Goal: Transaction & Acquisition: Purchase product/service

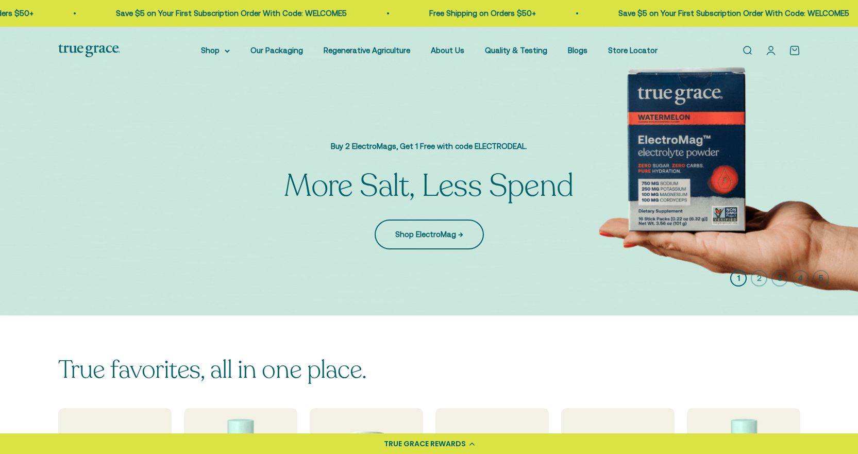
click at [450, 237] on link "Shop ElectroMag →" at bounding box center [428, 234] width 109 height 30
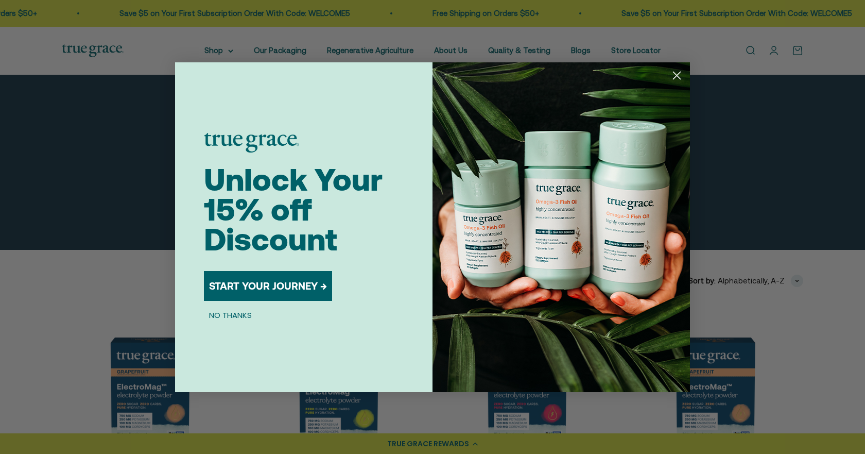
click at [679, 75] on circle "Close dialog" at bounding box center [677, 74] width 17 height 17
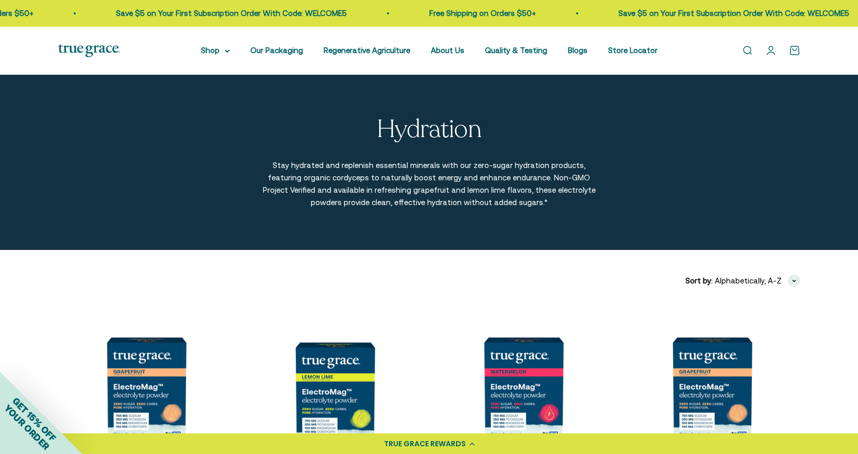
scroll to position [258, 0]
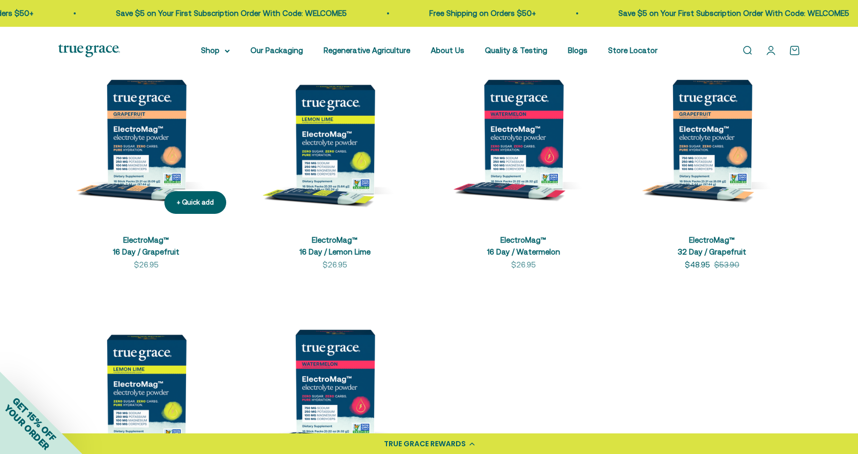
click at [147, 160] on img at bounding box center [146, 134] width 176 height 176
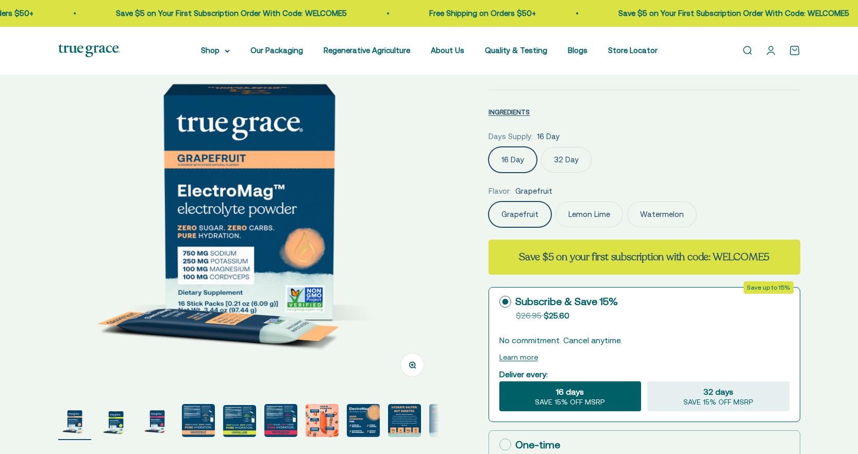
scroll to position [103, 0]
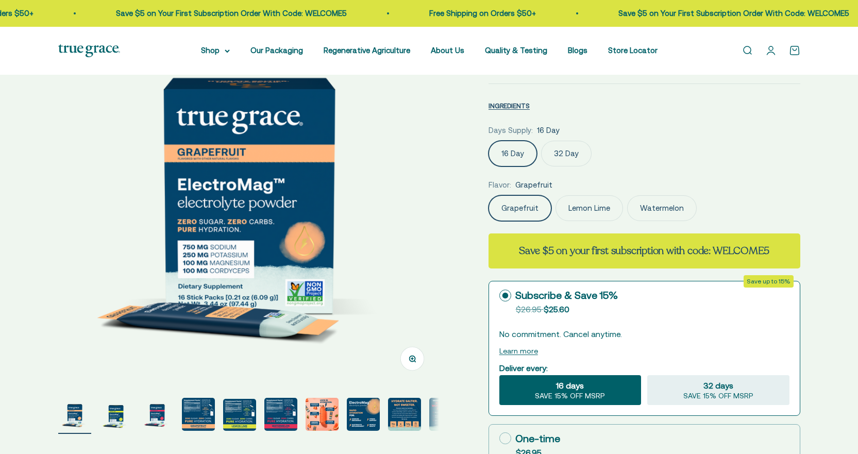
select select "3"
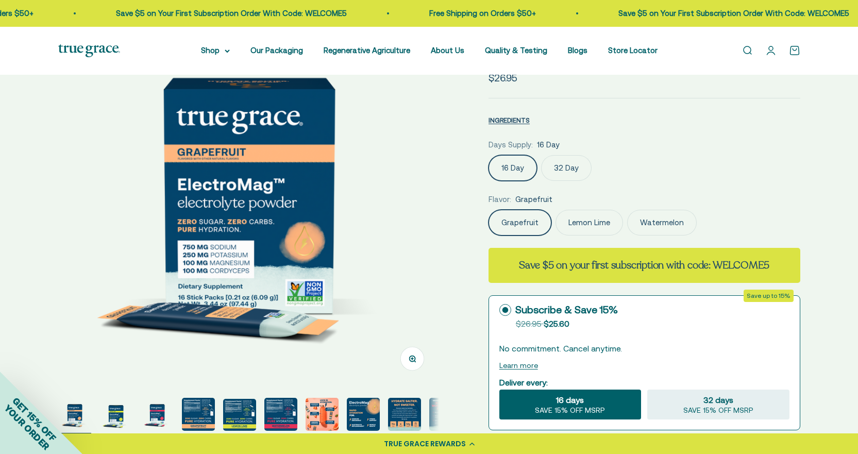
click at [336, 198] on img at bounding box center [248, 195] width 381 height 381
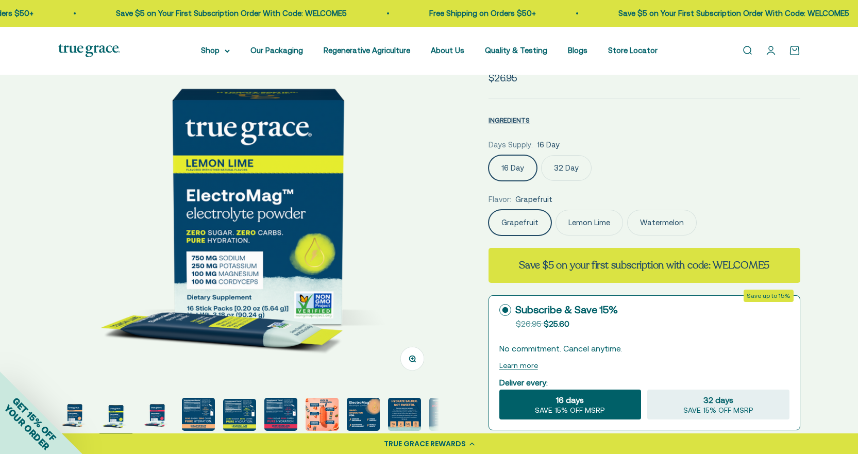
scroll to position [0, 393]
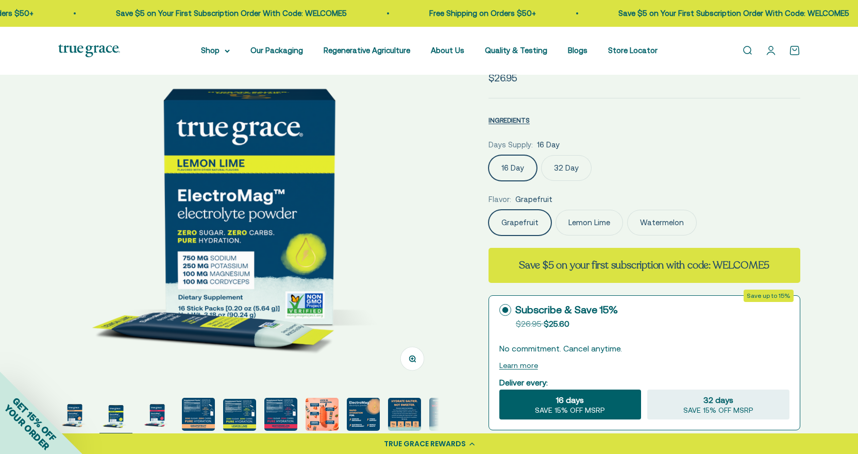
click at [335, 198] on img at bounding box center [248, 195] width 381 height 381
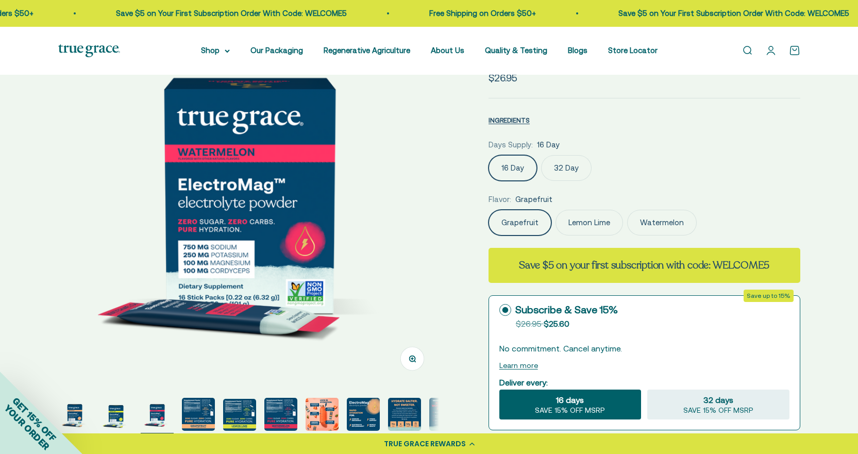
scroll to position [0, 786]
click at [335, 198] on img at bounding box center [248, 195] width 381 height 381
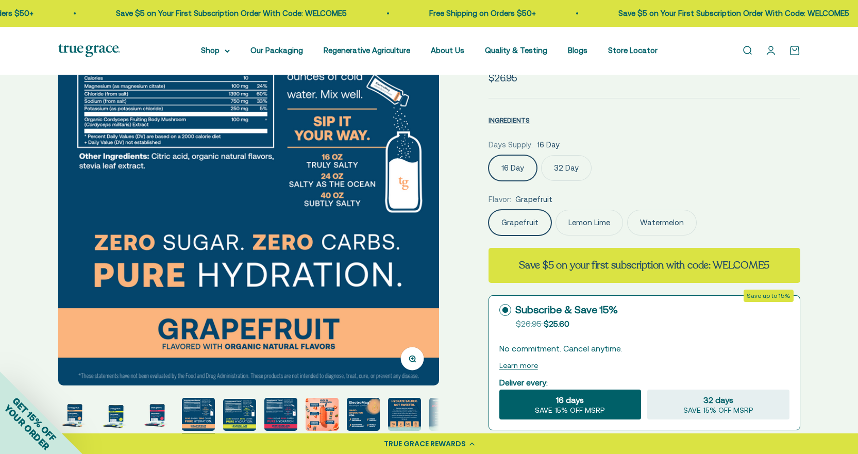
scroll to position [0, 1180]
click at [390, 255] on img at bounding box center [248, 195] width 381 height 381
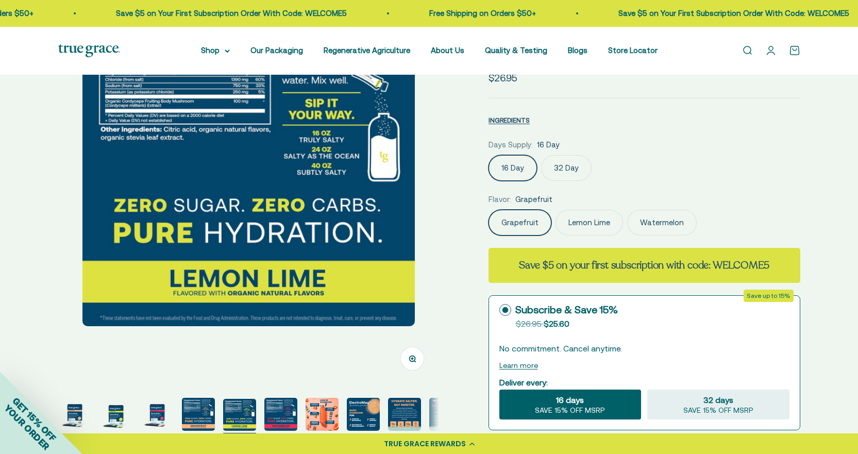
scroll to position [0, 1573]
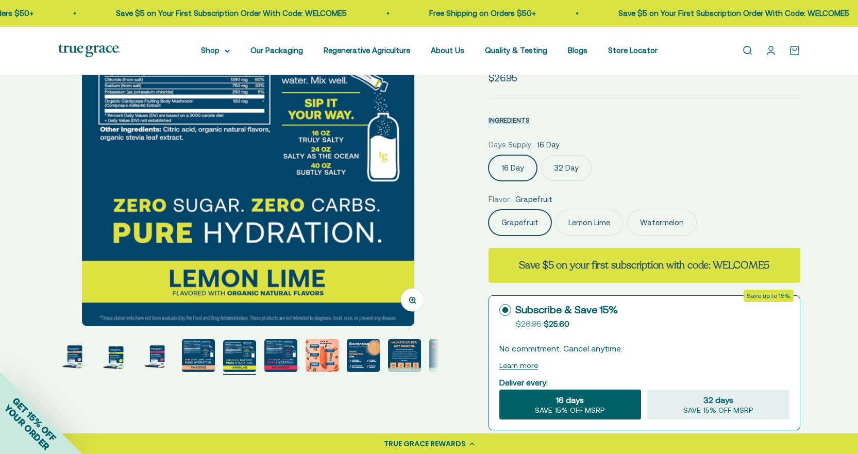
click at [390, 255] on img at bounding box center [248, 166] width 332 height 322
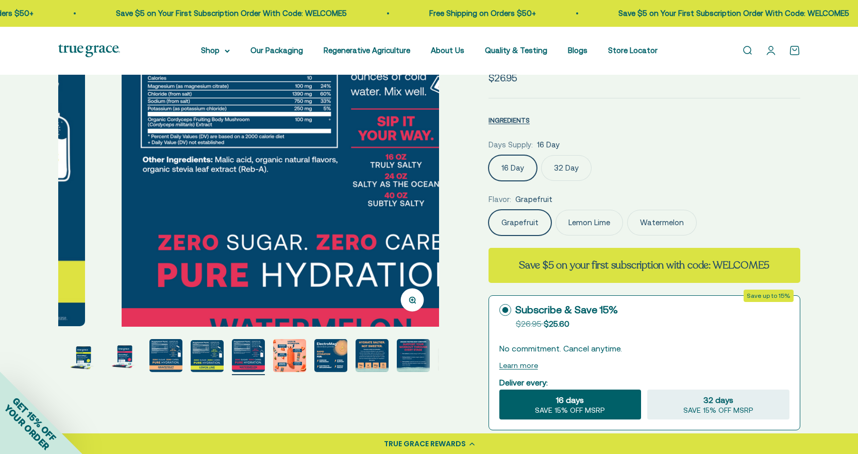
scroll to position [0, 1966]
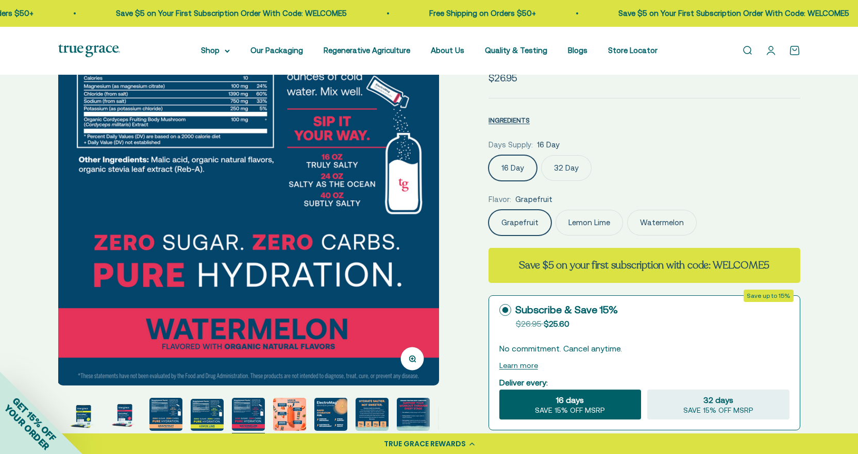
click at [390, 255] on img at bounding box center [248, 195] width 381 height 381
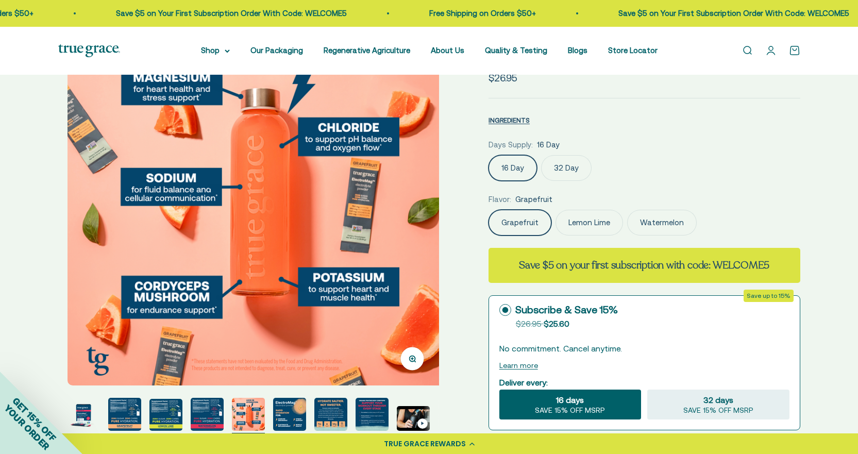
scroll to position [0, 2359]
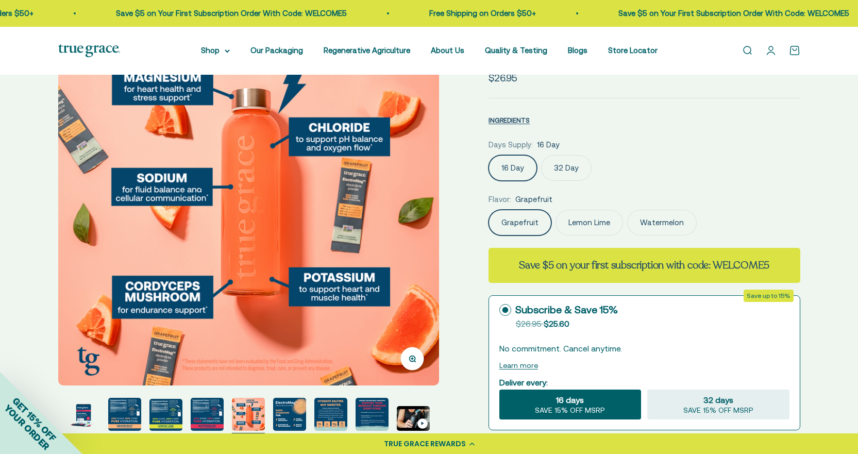
click at [401, 235] on img at bounding box center [248, 195] width 381 height 381
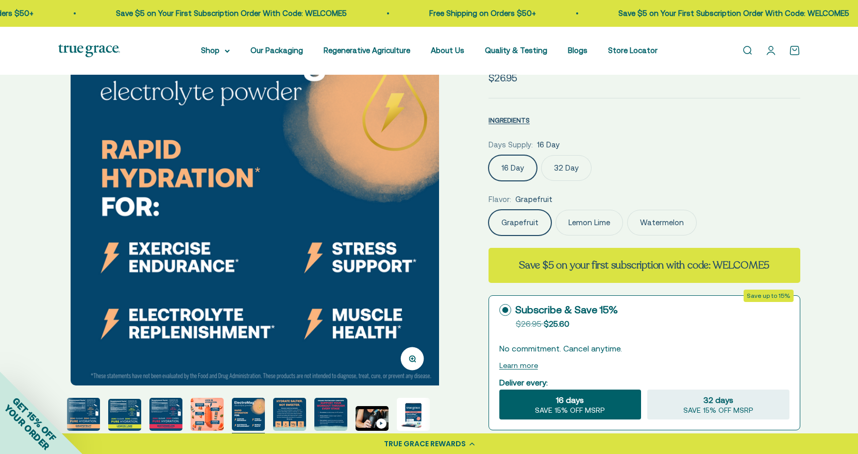
scroll to position [0, 2752]
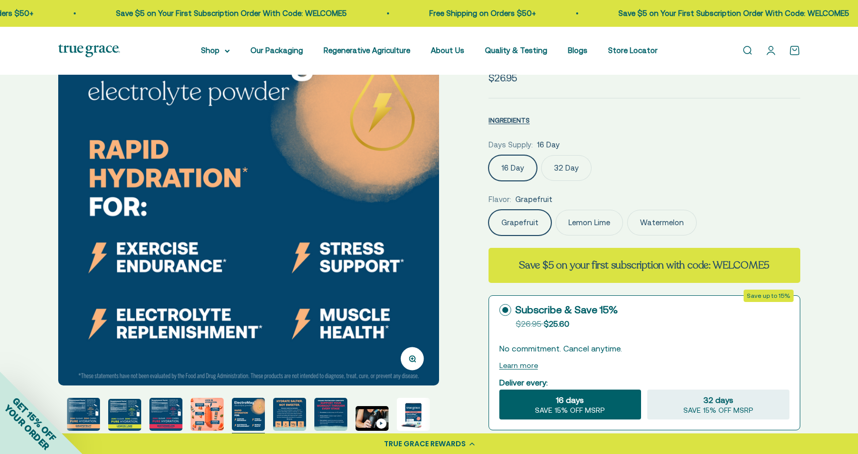
click at [100, 242] on img at bounding box center [248, 195] width 381 height 381
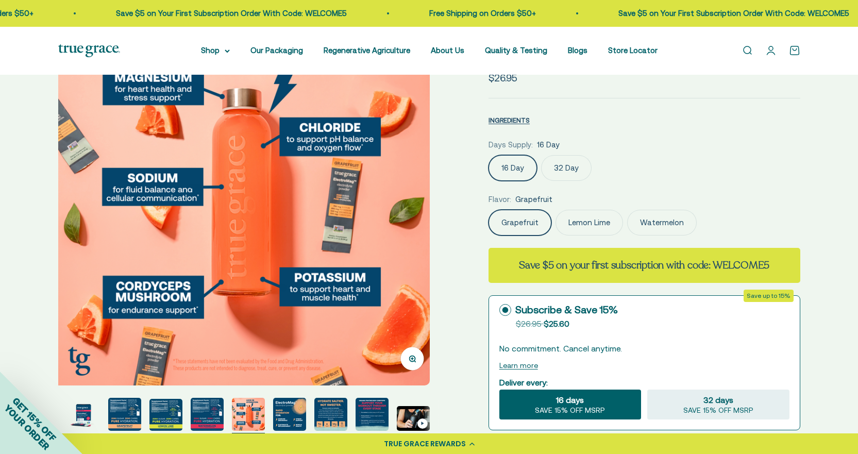
scroll to position [0, 2359]
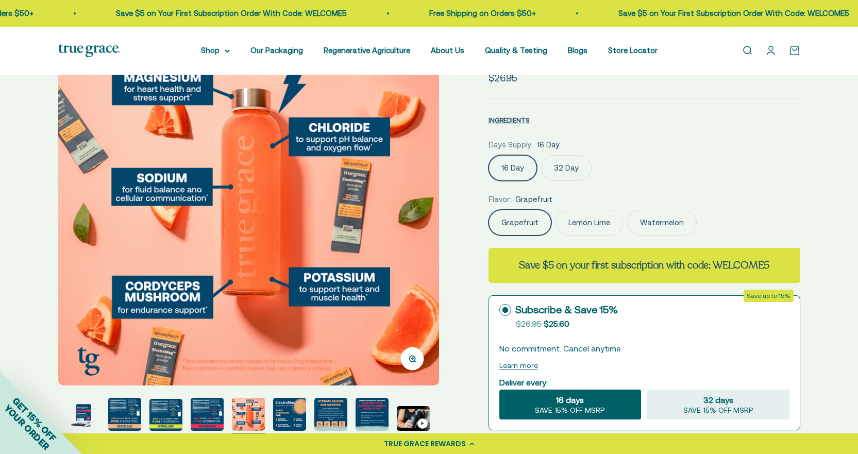
click at [399, 183] on img at bounding box center [248, 195] width 381 height 381
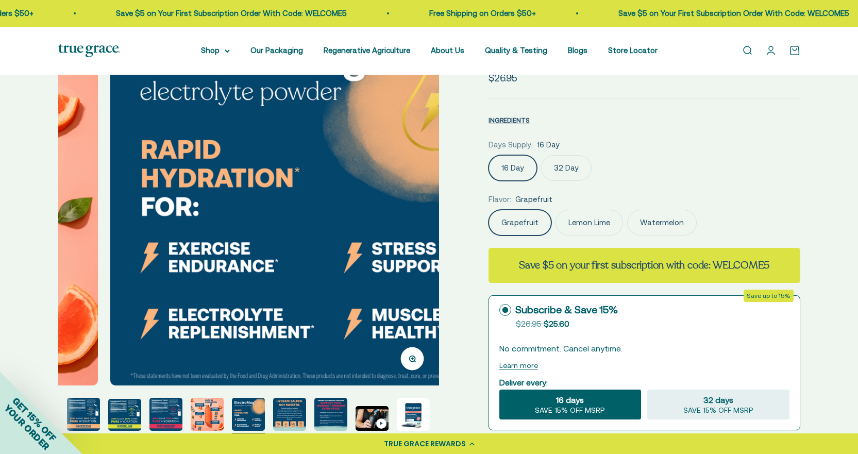
scroll to position [0, 2752]
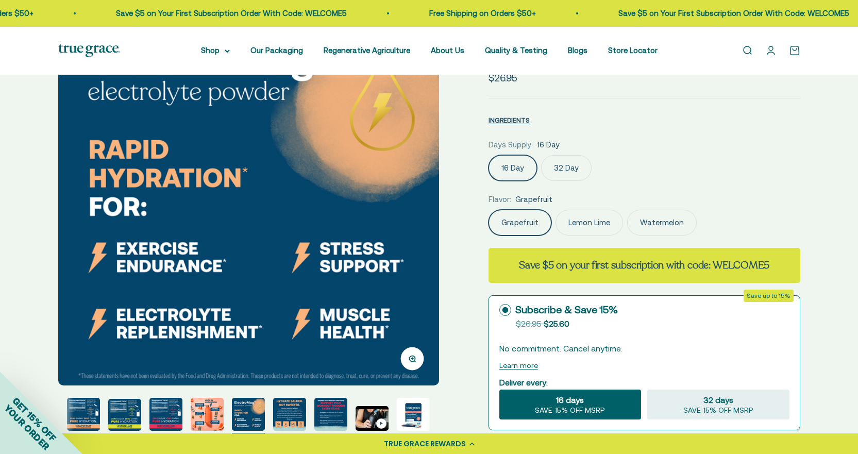
click at [399, 183] on img at bounding box center [248, 195] width 381 height 381
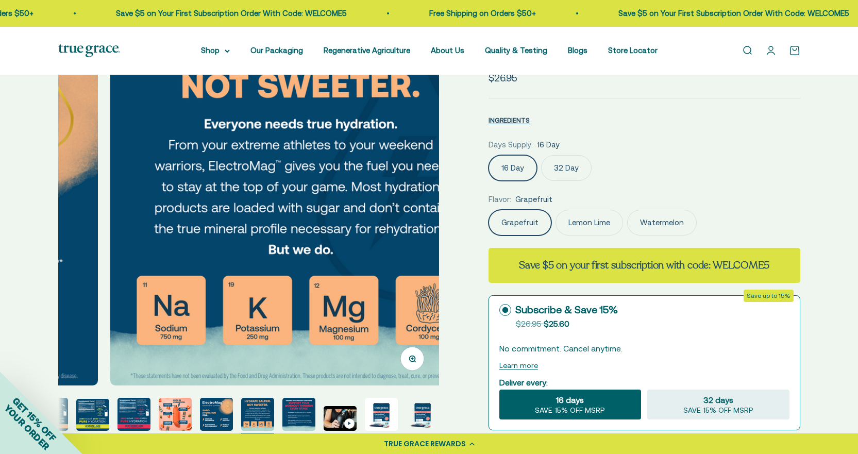
scroll to position [0, 3145]
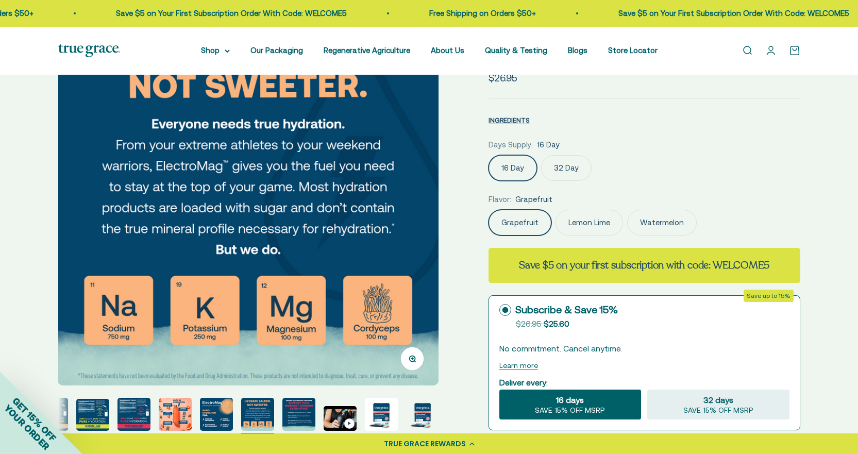
click at [385, 230] on img at bounding box center [248, 195] width 381 height 381
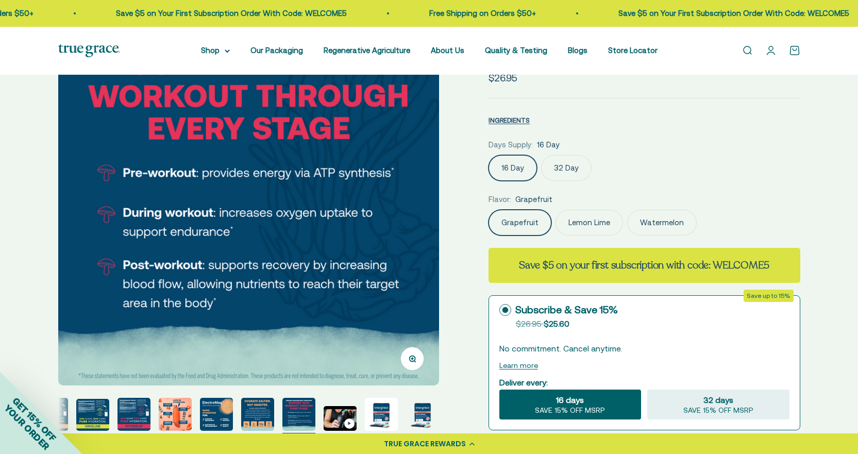
scroll to position [0, 3538]
click at [377, 235] on img at bounding box center [248, 195] width 381 height 381
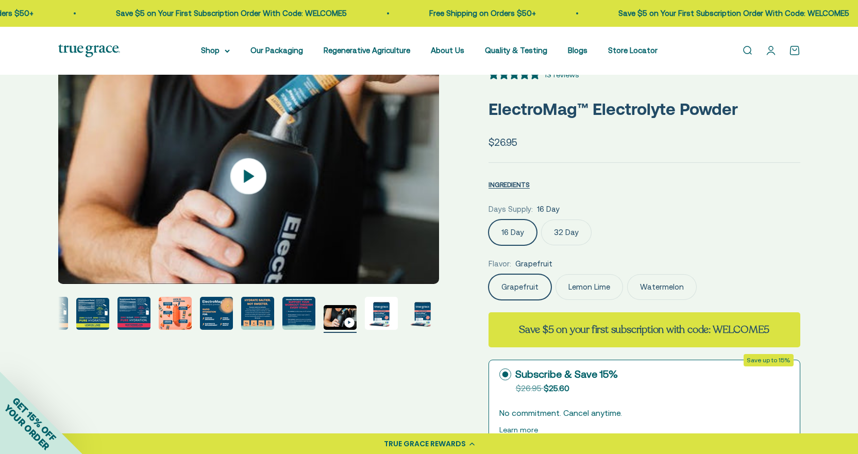
scroll to position [0, 0]
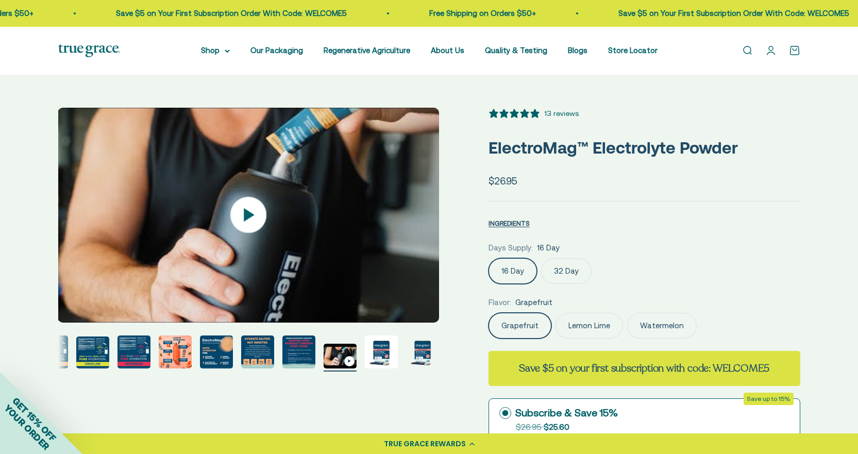
click at [401, 221] on img at bounding box center [248, 215] width 381 height 215
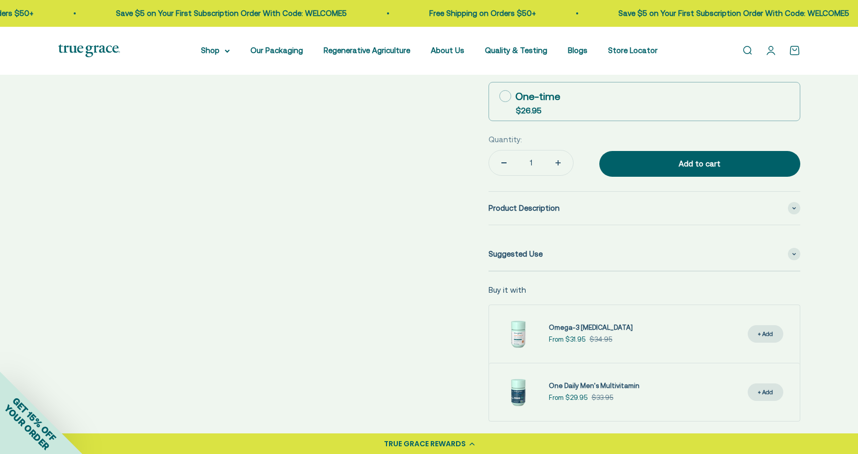
scroll to position [515, 0]
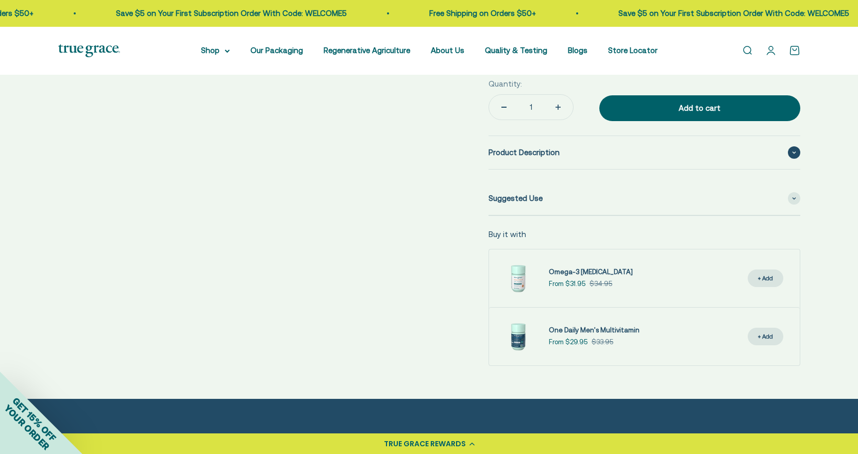
click at [582, 159] on div "Product Description" at bounding box center [644, 152] width 312 height 33
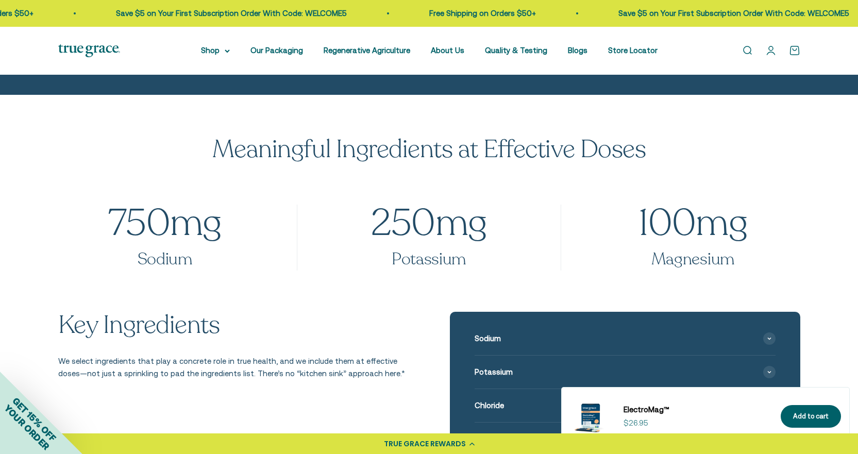
scroll to position [1288, 0]
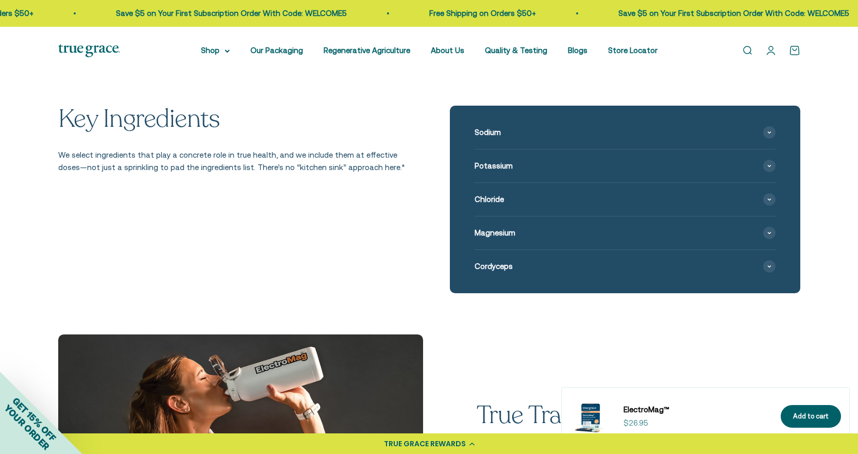
click at [777, 130] on div "Sodium Sodium is important for fluid balance and cellular communication.* Our s…" at bounding box center [625, 199] width 350 height 187
click at [763, 132] on span at bounding box center [769, 132] width 12 height 12
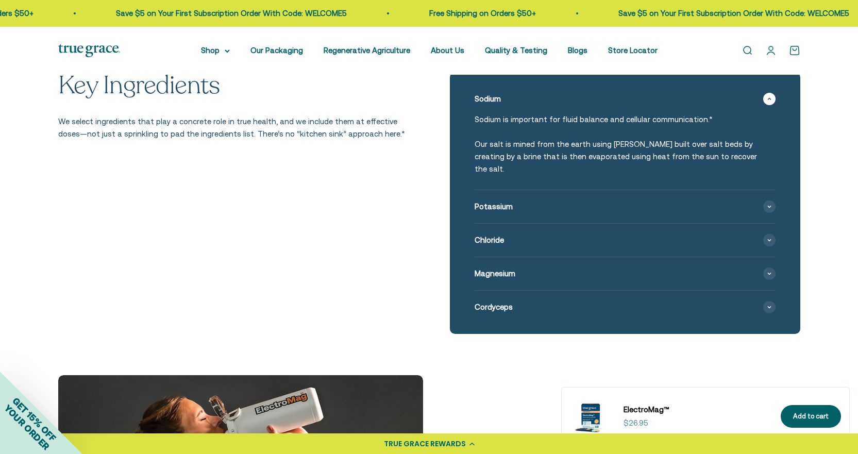
scroll to position [1339, 0]
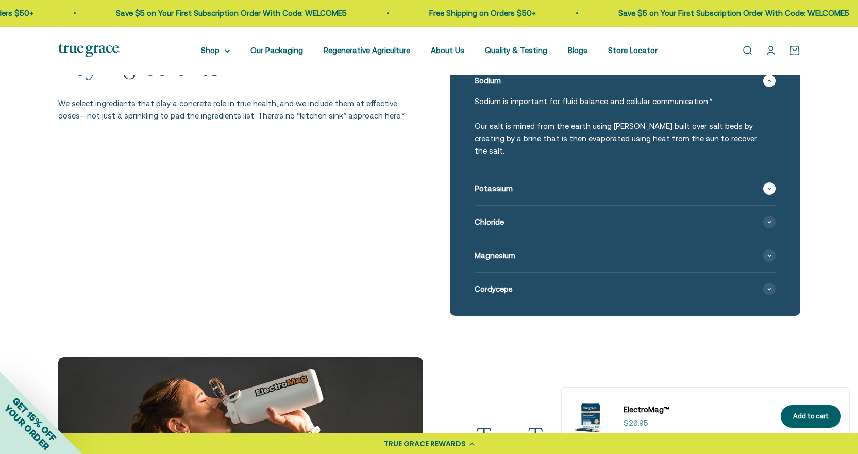
click at [775, 172] on div "Potassium" at bounding box center [624, 188] width 301 height 33
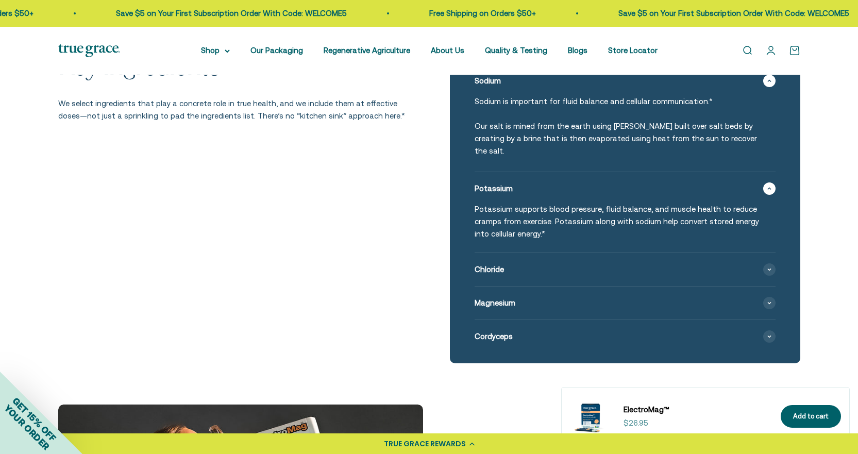
click at [765, 185] on div "Potassium" at bounding box center [624, 188] width 301 height 33
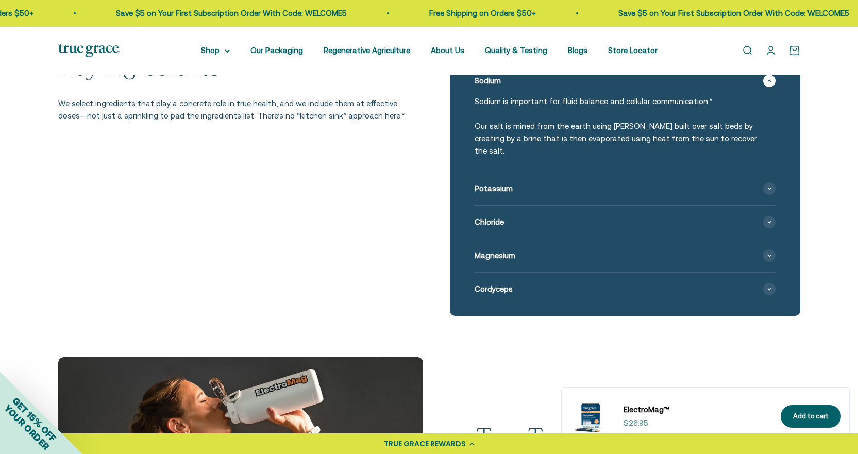
click at [768, 87] on div "Sodium" at bounding box center [624, 80] width 301 height 33
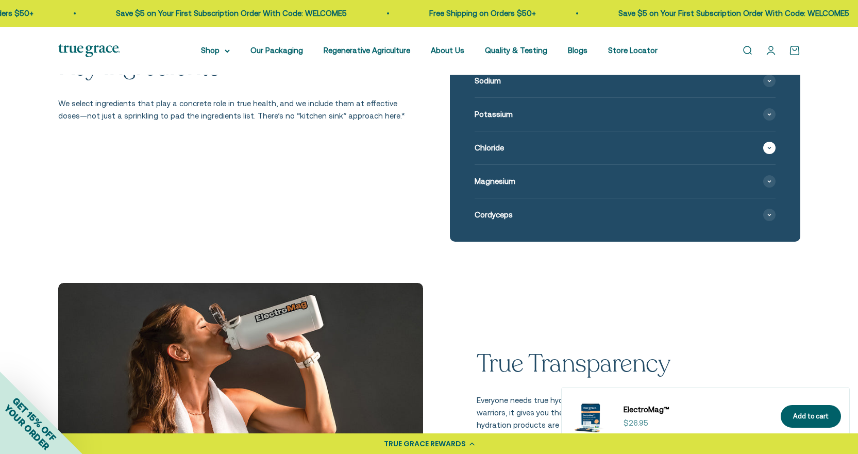
click at [757, 145] on div "Chloride" at bounding box center [624, 147] width 301 height 33
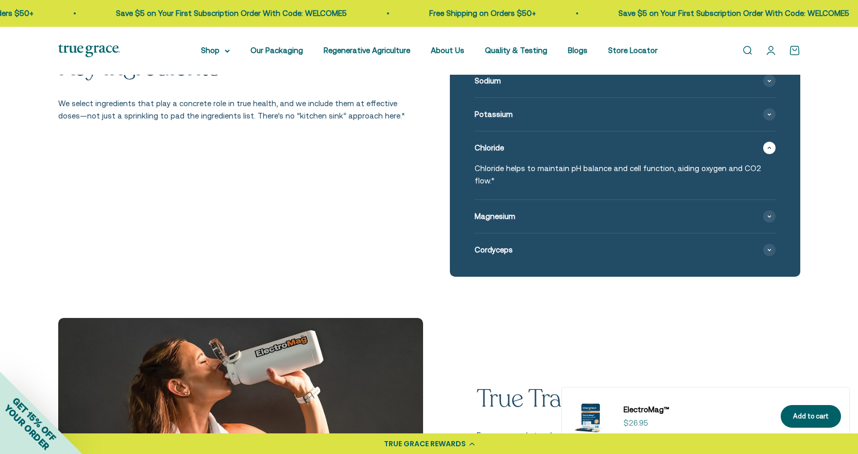
click at [770, 147] on icon at bounding box center [769, 147] width 4 height 3
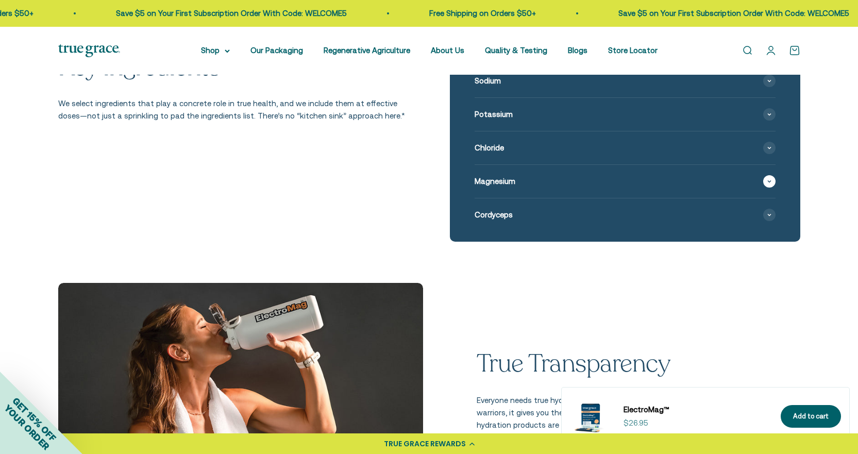
click at [771, 177] on span at bounding box center [769, 181] width 12 height 12
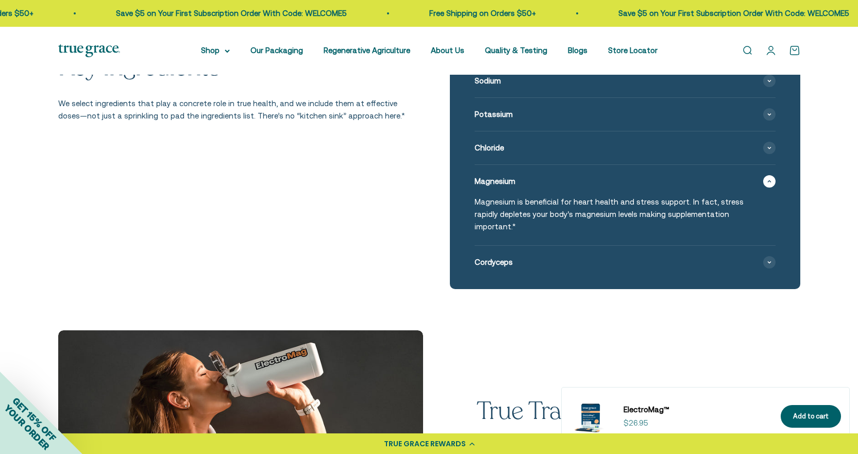
click at [768, 180] on icon at bounding box center [769, 181] width 4 height 3
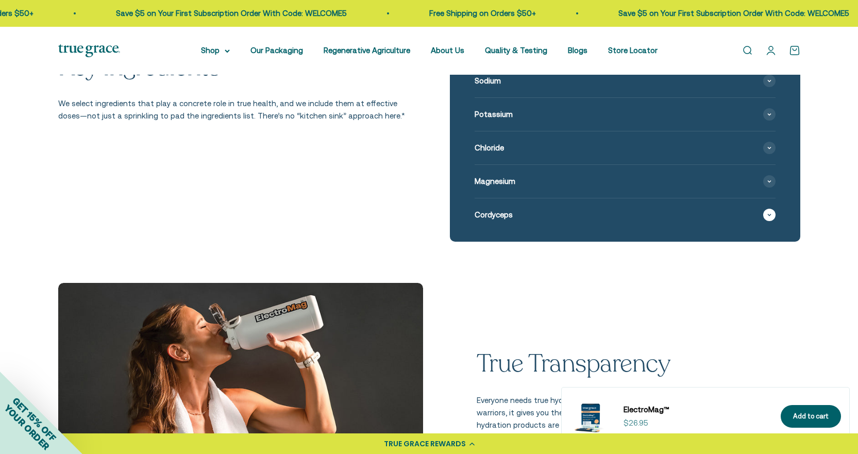
click at [772, 216] on span at bounding box center [769, 215] width 12 height 12
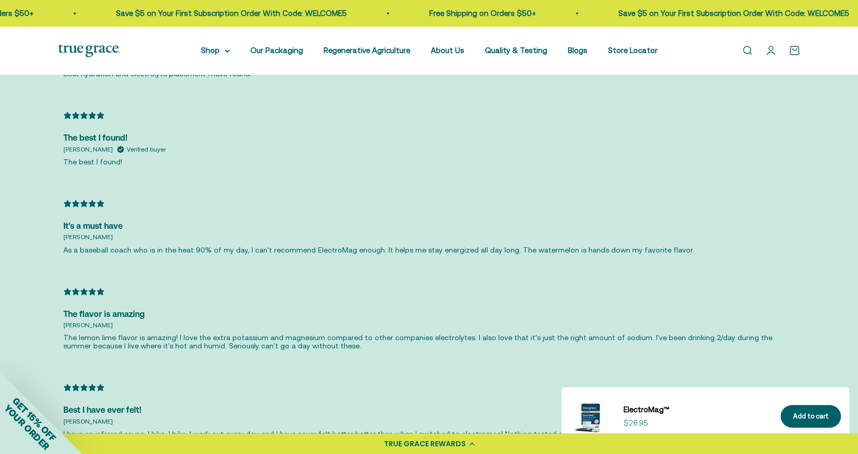
scroll to position [2781, 0]
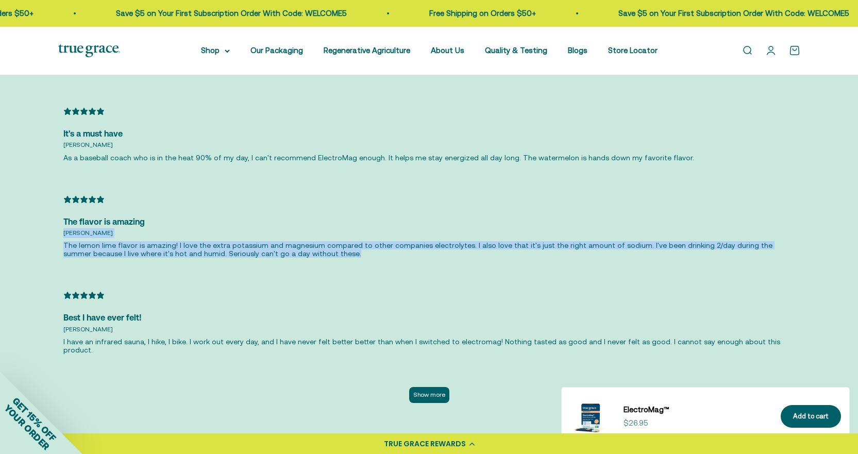
drag, startPoint x: 316, startPoint y: 255, endPoint x: 22, endPoint y: 238, distance: 294.6
click at [22, 238] on div "Customer reviews 5 / 5 13 reviews 5 100 % 4 0 % 3 0 % 2 0 % 1 0 % Write a revie…" at bounding box center [429, 95] width 858 height 727
click at [352, 256] on p "The lemon lime flavor is amazing! I love the extra potassium and magnesium comp…" at bounding box center [428, 249] width 731 height 16
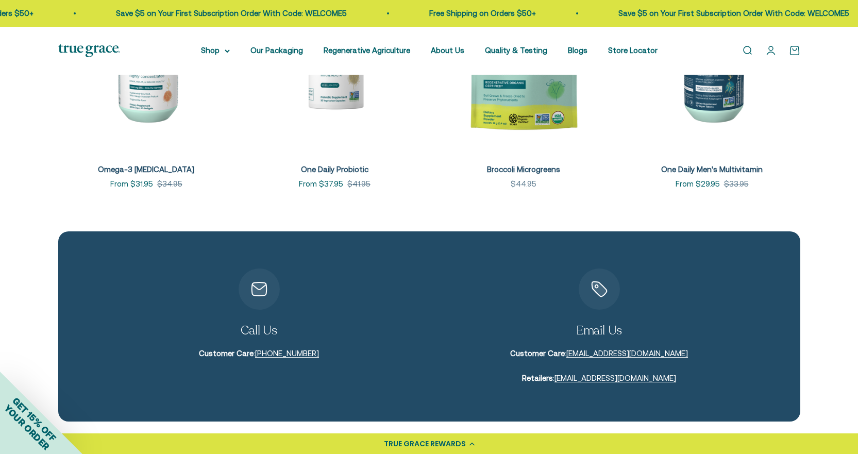
scroll to position [3428, 0]
